Goal: Find specific page/section: Find specific page/section

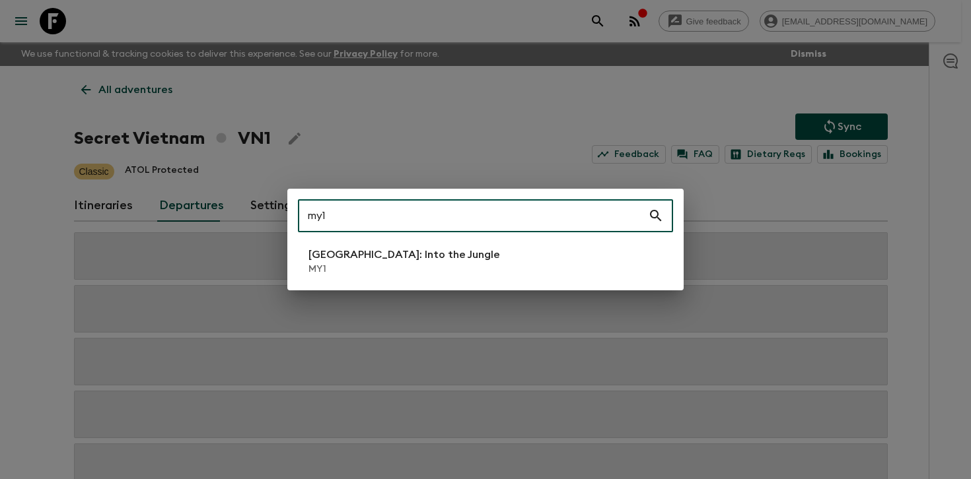
type input "my1"
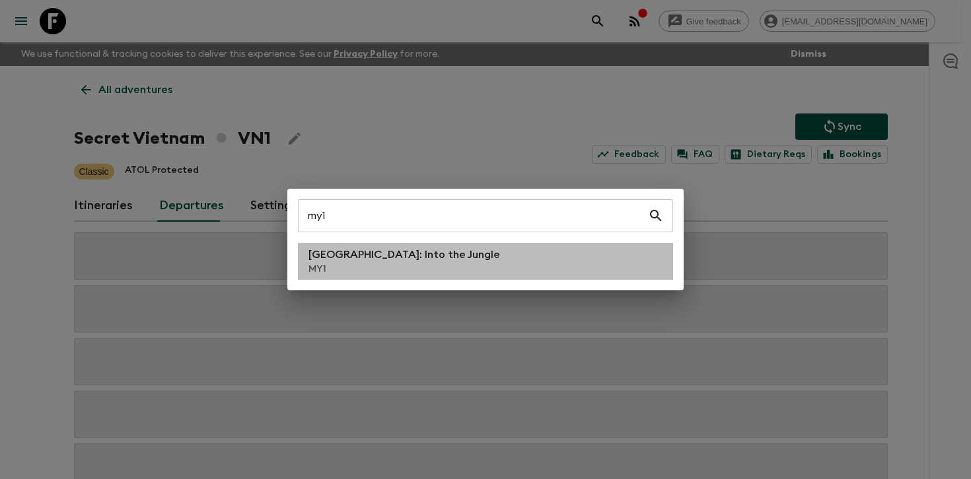
click at [397, 263] on p "MY1" at bounding box center [403, 269] width 191 height 13
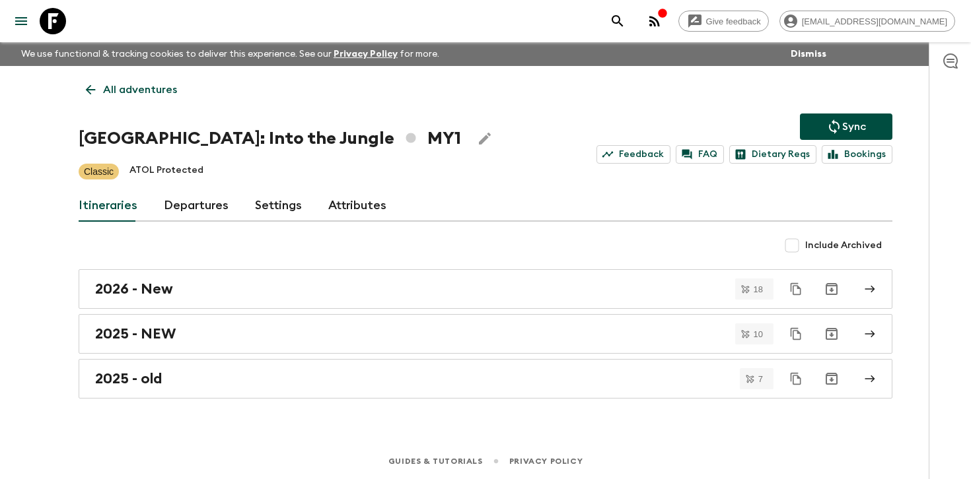
click at [207, 212] on link "Departures" at bounding box center [196, 206] width 65 height 32
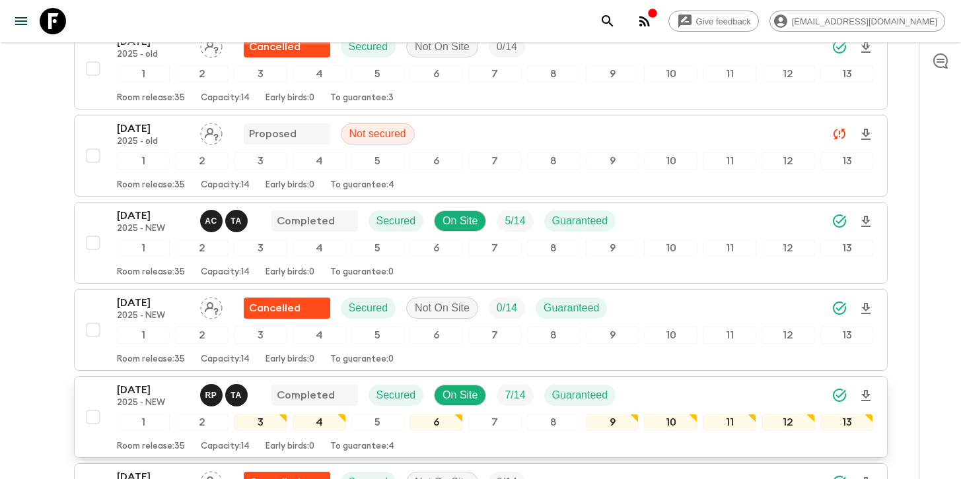
scroll to position [1255, 0]
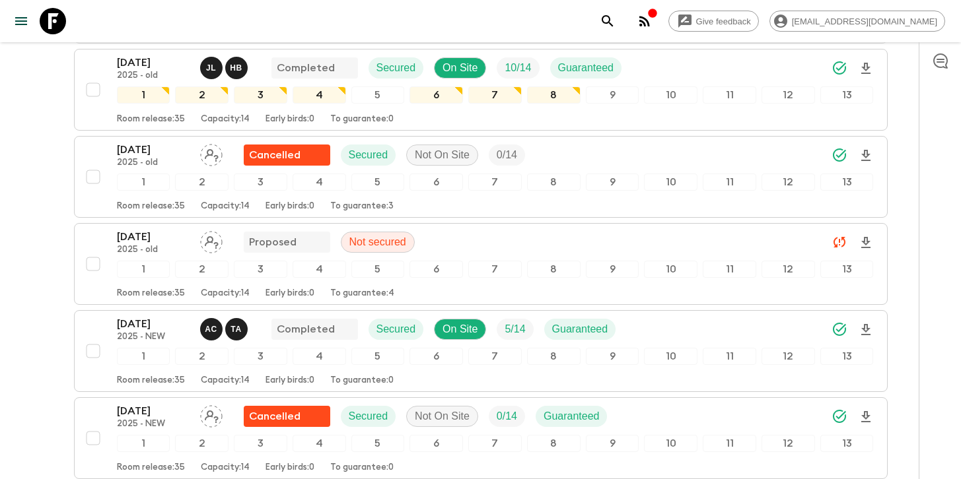
scroll to position [1142, 0]
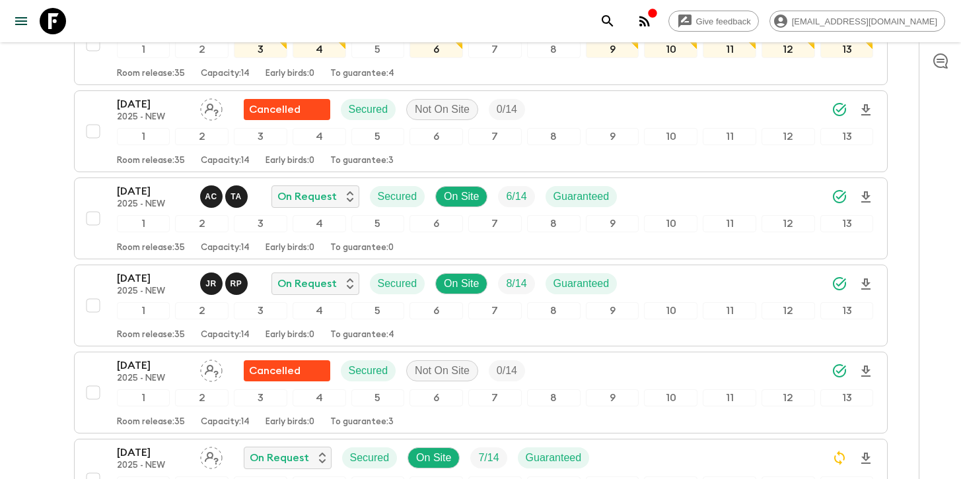
scroll to position [1626, 0]
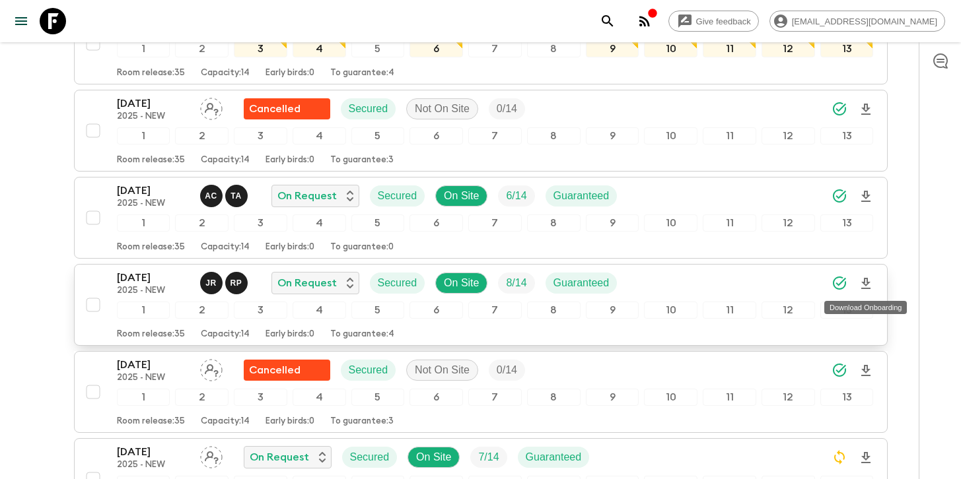
click at [869, 281] on icon "Download Onboarding" at bounding box center [866, 284] width 16 height 16
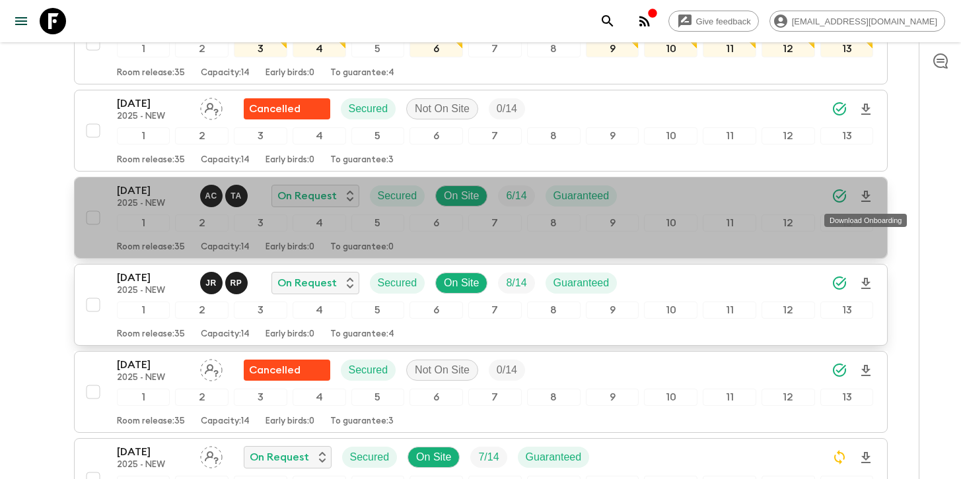
click at [866, 197] on icon "Download Onboarding" at bounding box center [865, 196] width 9 height 11
